Goal: Task Accomplishment & Management: Complete application form

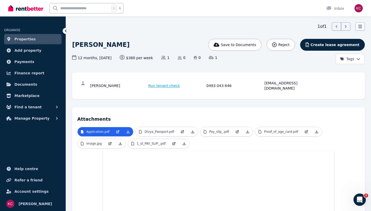
scroll to position [16, 0]
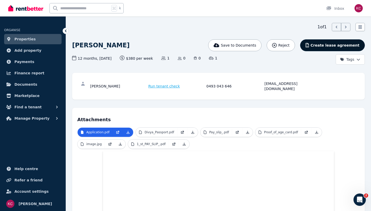
click at [319, 47] on span "Create lease agreement" at bounding box center [334, 45] width 49 height 5
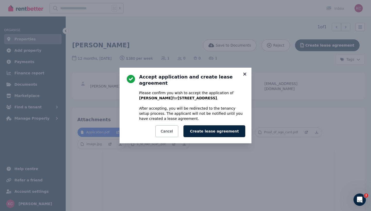
click at [244, 75] on icon at bounding box center [244, 74] width 3 height 3
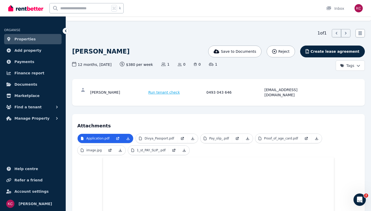
scroll to position [11, 0]
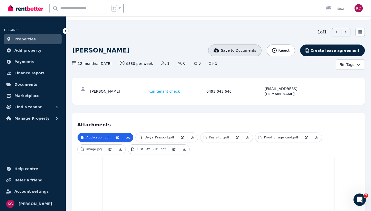
click at [243, 52] on span "Save to Documents" at bounding box center [238, 50] width 35 height 5
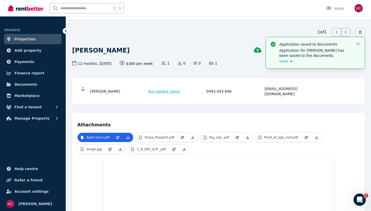
click at [359, 44] on icon "button" at bounding box center [357, 43] width 5 height 5
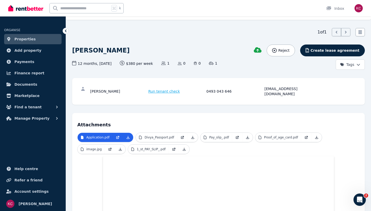
scroll to position [14, 0]
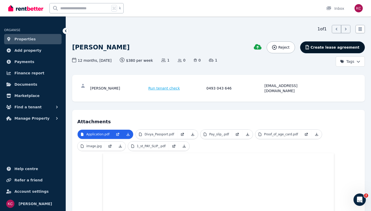
click at [333, 45] on span "Create lease agreement" at bounding box center [334, 47] width 49 height 5
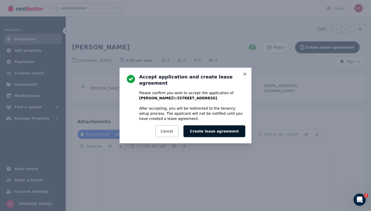
click at [226, 126] on button "Create lease agreement" at bounding box center [214, 131] width 62 height 12
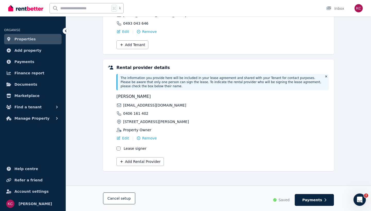
scroll to position [92, 0]
click at [317, 199] on span "Payments" at bounding box center [312, 200] width 20 height 5
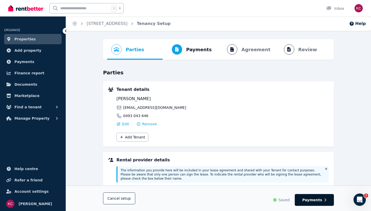
select select "**********"
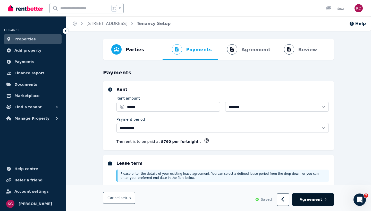
select select "**********"
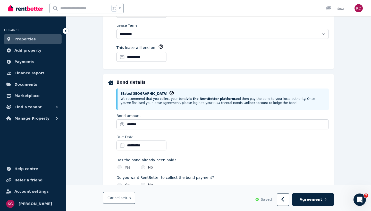
scroll to position [185, 0]
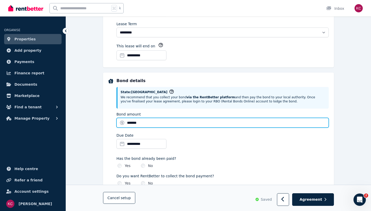
drag, startPoint x: 143, startPoint y: 124, endPoint x: 114, endPoint y: 122, distance: 28.9
click at [114, 122] on div "**********" at bounding box center [218, 132] width 221 height 108
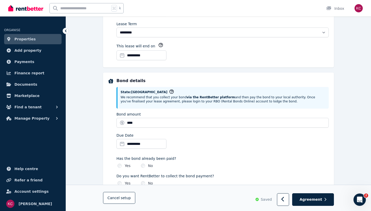
click at [257, 154] on div "Has the bond already been paid? Yes No" at bounding box center [222, 161] width 212 height 14
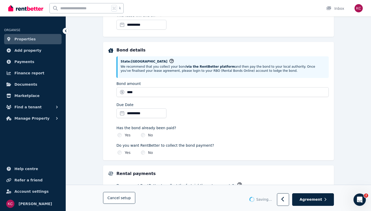
type input "*******"
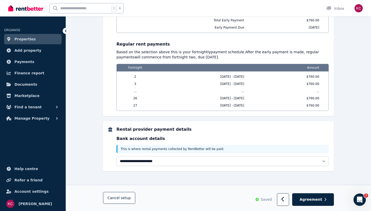
scroll to position [495, 0]
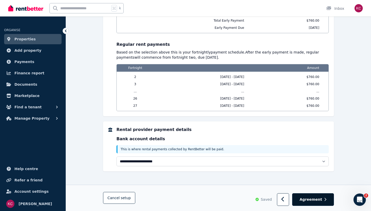
click at [315, 201] on span "Agreement" at bounding box center [311, 199] width 23 height 5
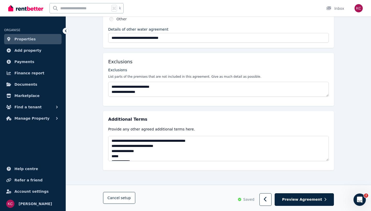
scroll to position [240, 0]
click at [306, 199] on span "Preview Agreement" at bounding box center [302, 199] width 40 height 5
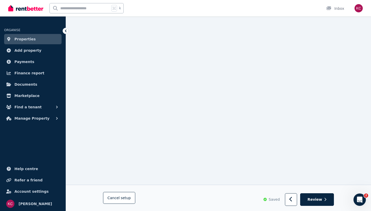
scroll to position [191, 0]
click at [317, 196] on button "Review" at bounding box center [317, 200] width 34 height 13
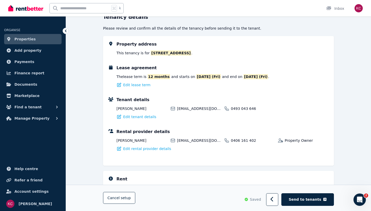
scroll to position [54, 0]
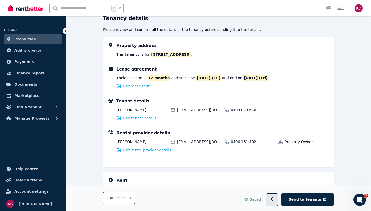
click at [278, 198] on button "button" at bounding box center [272, 200] width 12 height 13
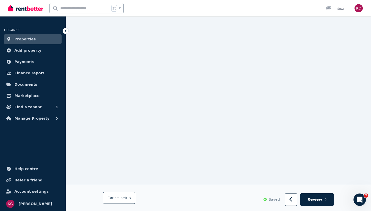
scroll to position [80, 0]
click at [297, 199] on button "button" at bounding box center [291, 200] width 12 height 13
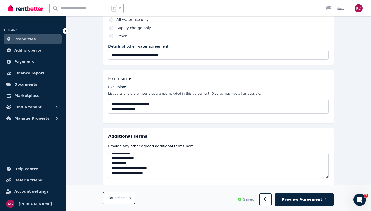
scroll to position [52, 0]
click at [266, 200] on icon "button" at bounding box center [265, 199] width 3 height 5
select select "**********"
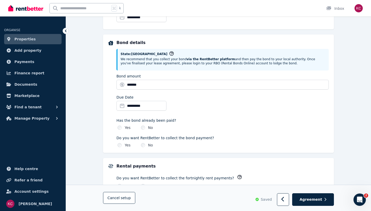
scroll to position [0, 0]
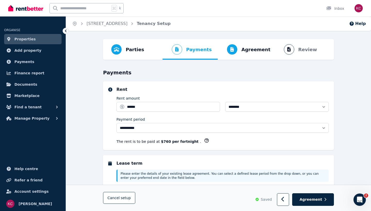
select select "**********"
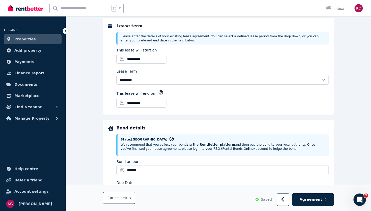
scroll to position [139, 0]
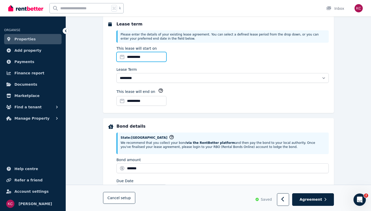
click at [140, 57] on input "**********" at bounding box center [141, 57] width 50 height 10
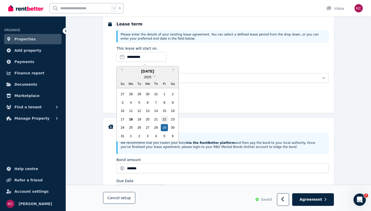
click at [167, 117] on div "22" at bounding box center [164, 119] width 7 height 7
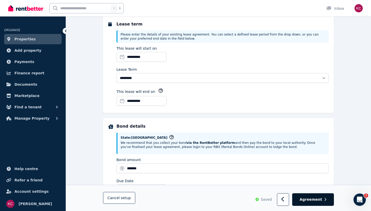
click at [316, 199] on span "Agreement" at bounding box center [311, 199] width 23 height 5
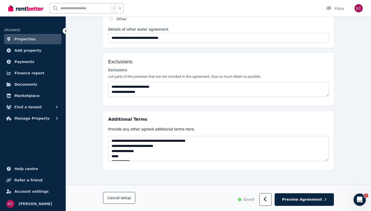
scroll to position [240, 0]
click at [308, 200] on span "Preview Agreement" at bounding box center [302, 199] width 40 height 5
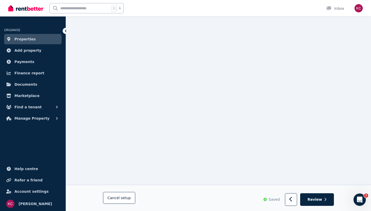
scroll to position [80, 0]
click at [320, 197] on span "Review" at bounding box center [315, 199] width 15 height 5
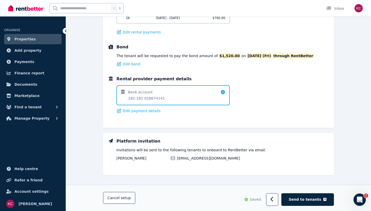
scroll to position [389, 0]
click at [304, 199] on span "Send to tenants" at bounding box center [305, 199] width 32 height 5
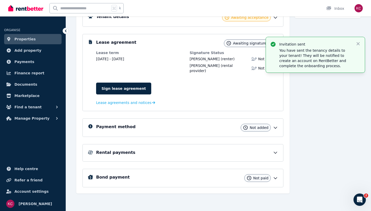
scroll to position [81, 0]
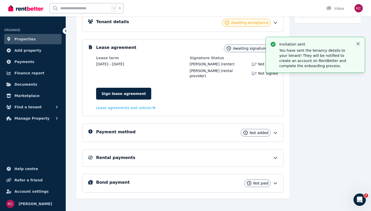
click at [359, 44] on icon "button" at bounding box center [357, 43] width 5 height 5
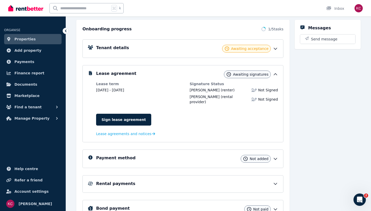
scroll to position [39, 0]
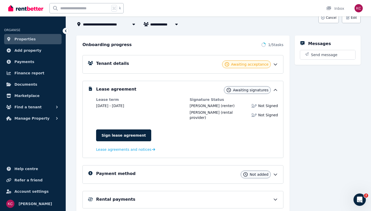
click at [267, 62] on span "Awaiting acceptance" at bounding box center [249, 64] width 37 height 5
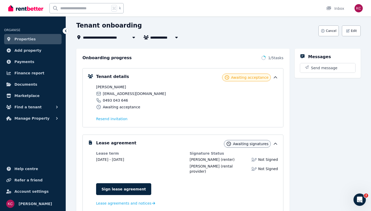
scroll to position [26, 0]
